Goal: Communication & Community: Answer question/provide support

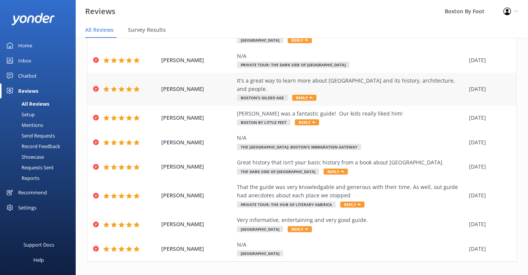
scroll to position [110, 0]
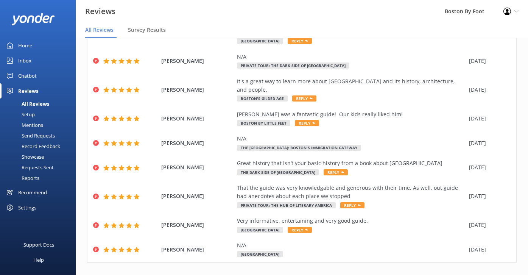
click at [416, 274] on link "4" at bounding box center [416, 278] width 10 height 7
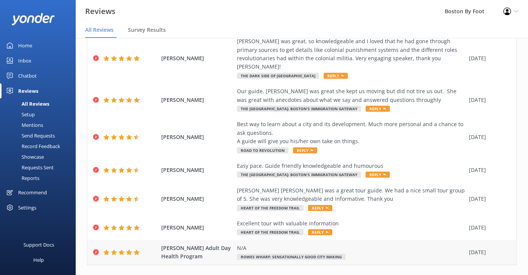
scroll to position [15, 0]
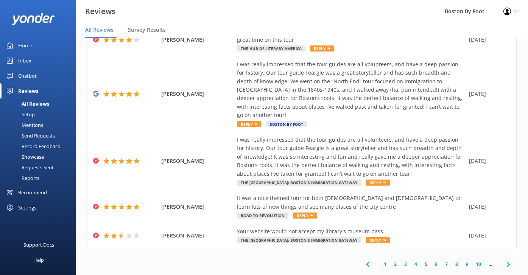
scroll to position [185, 0]
click at [437, 261] on link "6" at bounding box center [436, 264] width 10 height 7
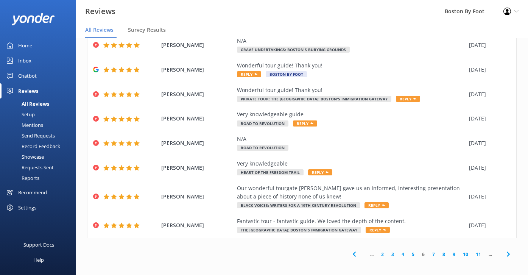
scroll to position [93, 0]
click at [354, 161] on div "Very knowledgeable" at bounding box center [351, 164] width 228 height 8
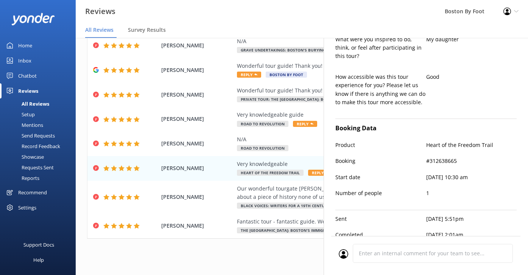
type textarea "Thank you so much for your kind words, [PERSON_NAME]! We're glad to hear you ha…"
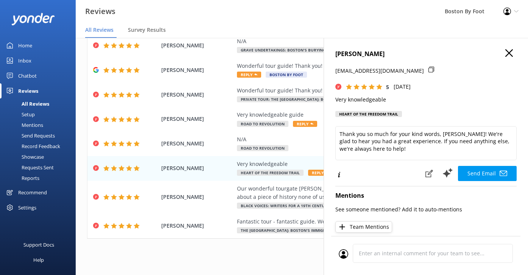
scroll to position [0, 0]
click at [508, 56] on icon "button" at bounding box center [509, 53] width 8 height 8
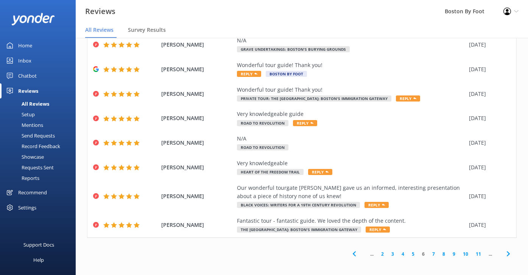
scroll to position [93, 0]
